Goal: Task Accomplishment & Management: Use online tool/utility

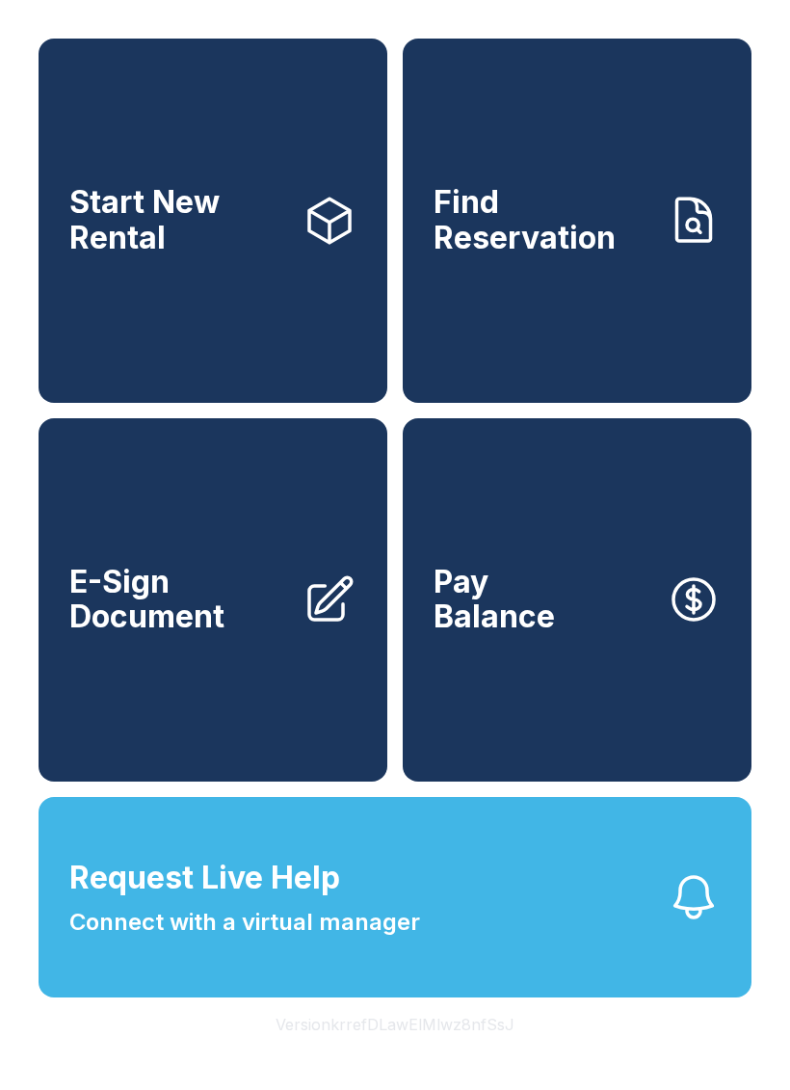
click at [297, 940] on span "Connect with a virtual manager" at bounding box center [244, 922] width 351 height 35
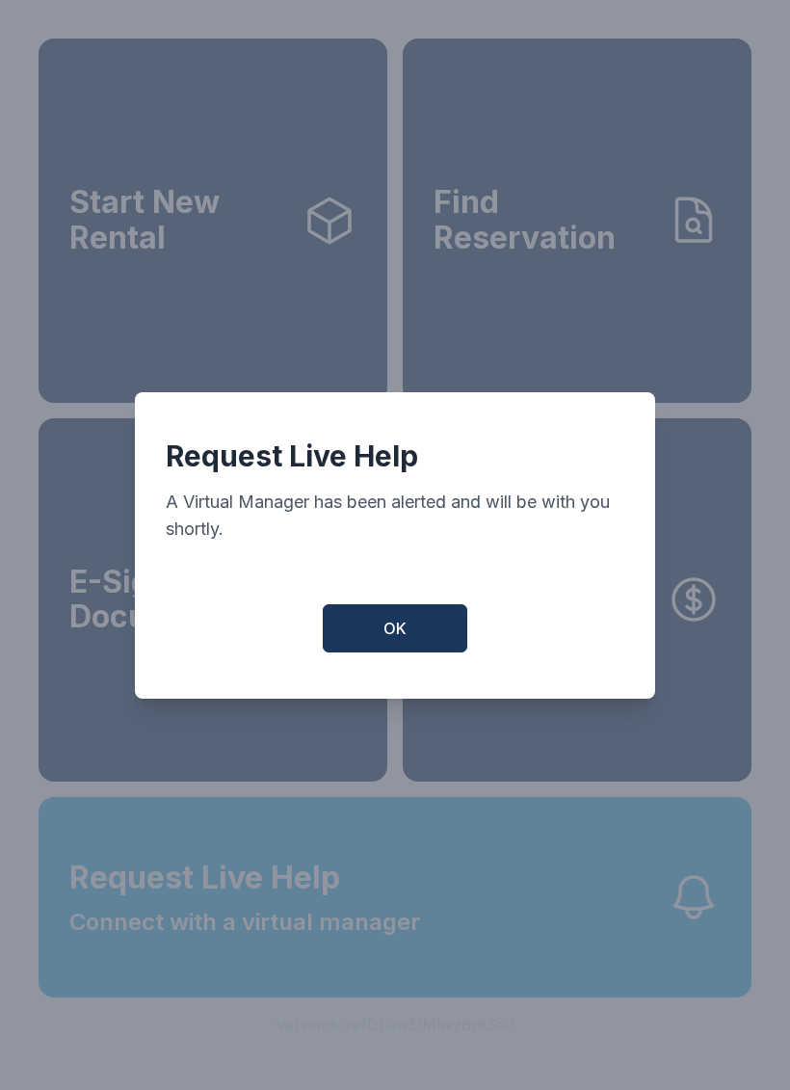
click at [410, 643] on button "OK" at bounding box center [395, 628] width 145 height 48
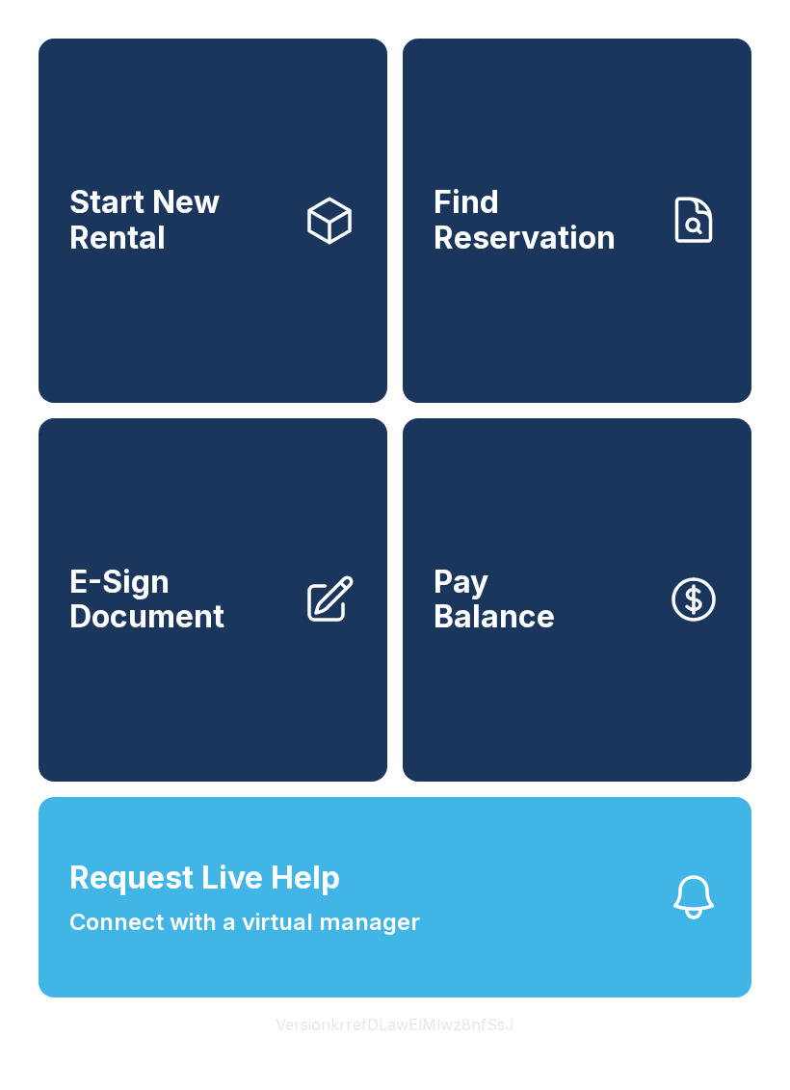
click at [236, 635] on span "E-Sign Document" at bounding box center [178, 600] width 218 height 70
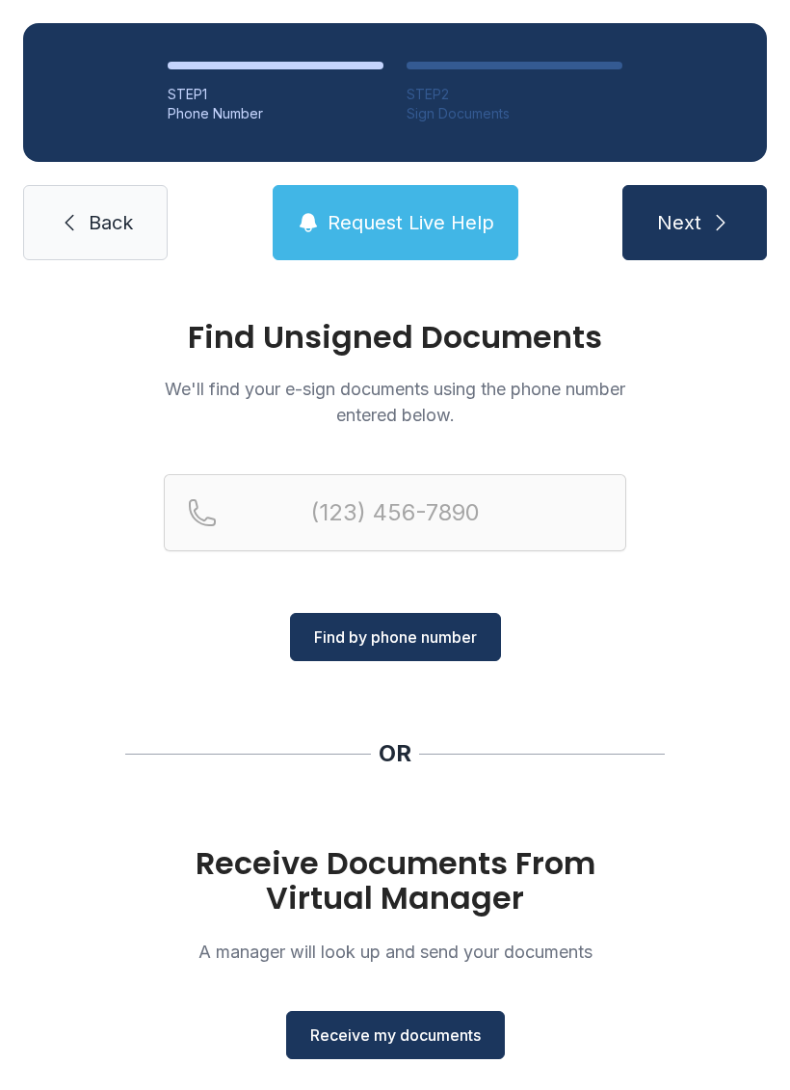
click at [384, 1028] on span "Receive my documents" at bounding box center [395, 1035] width 171 height 23
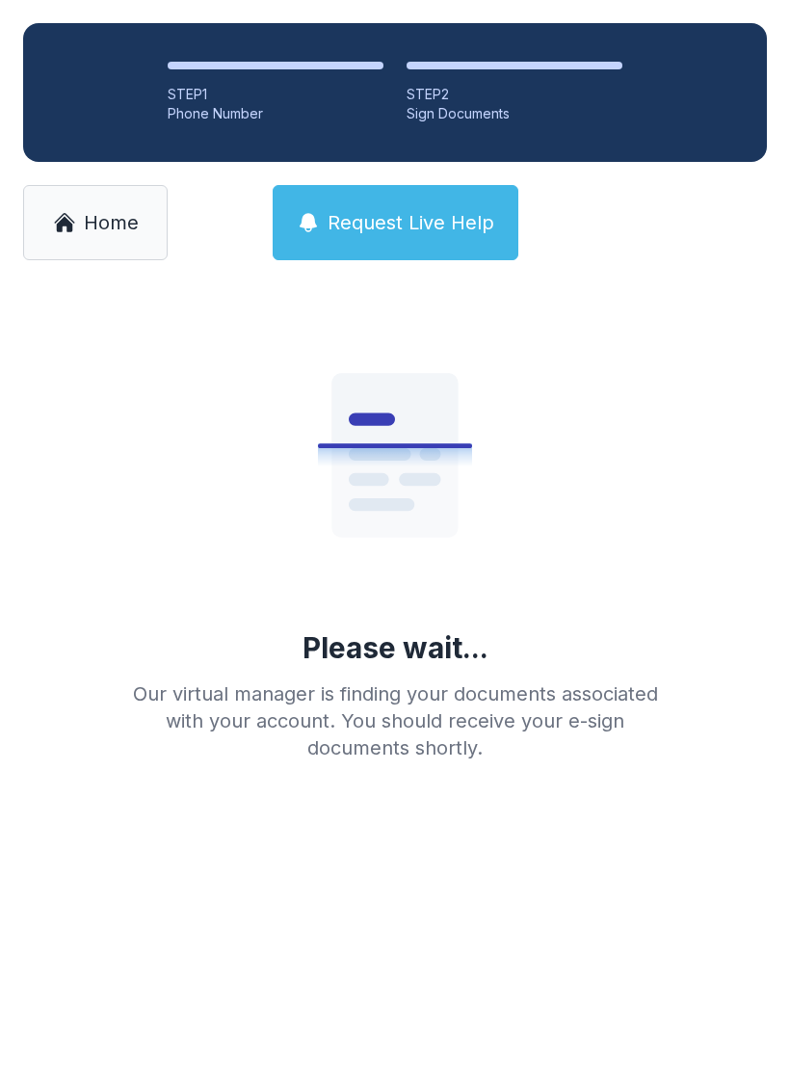
click at [82, 201] on link "Home" at bounding box center [95, 222] width 145 height 75
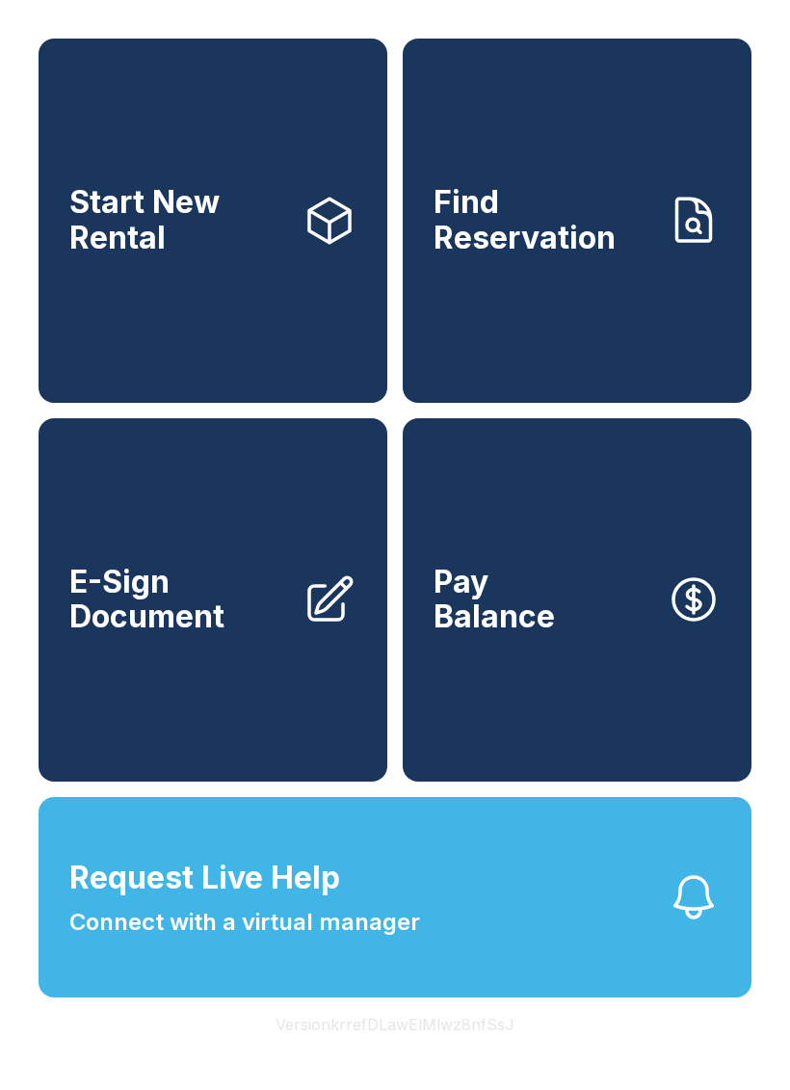
click at [301, 761] on link "E-Sign Document" at bounding box center [213, 600] width 349 height 364
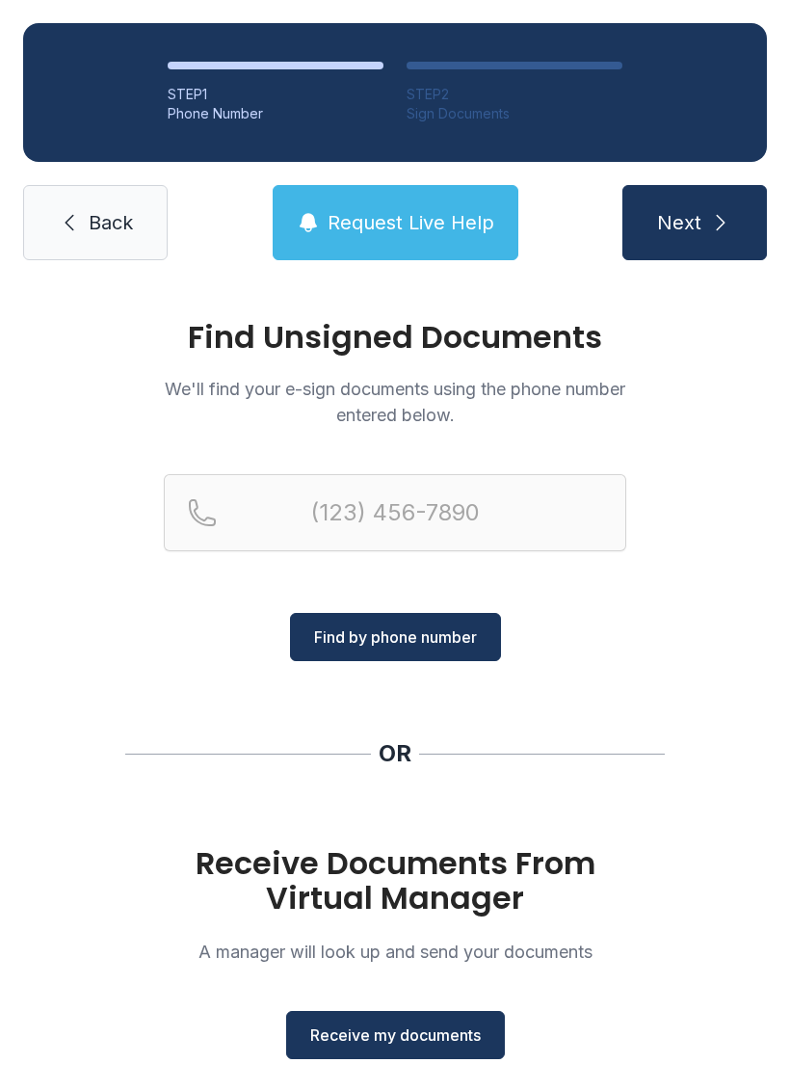
click at [366, 1041] on span "Receive my documents" at bounding box center [395, 1035] width 171 height 23
